Goal: Task Accomplishment & Management: Complete application form

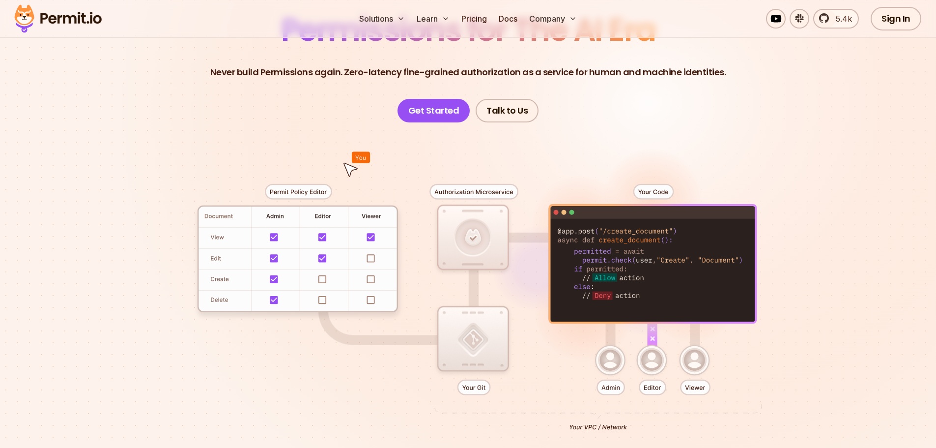
scroll to position [113, 0]
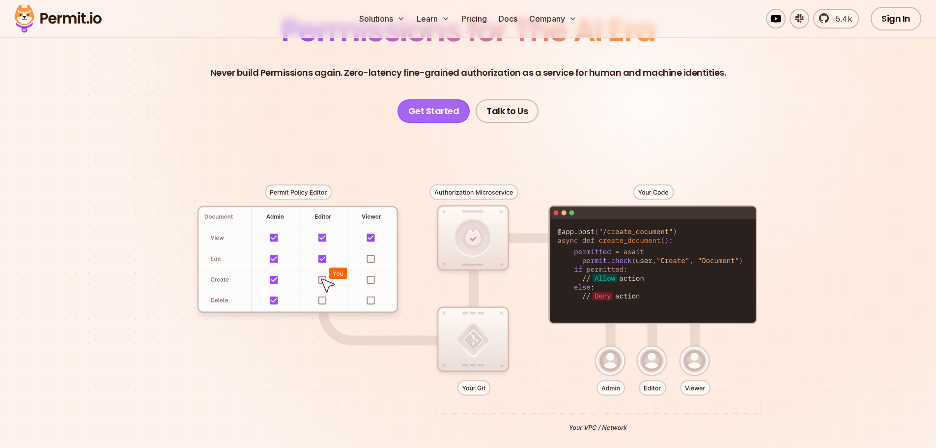
click at [451, 116] on link "Get Started" at bounding box center [434, 111] width 73 height 24
